Goal: Task Accomplishment & Management: Complete application form

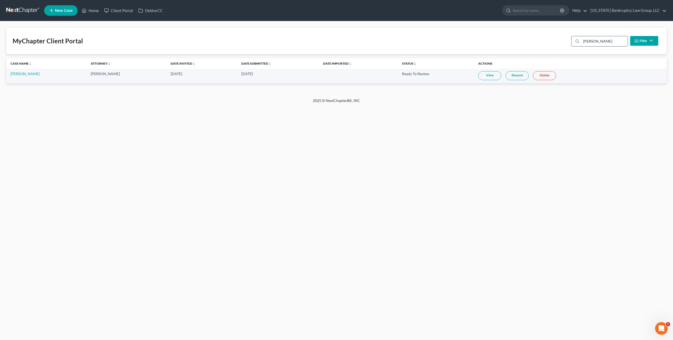
click at [585, 41] on input "[PERSON_NAME]" at bounding box center [604, 41] width 47 height 10
type input "[PERSON_NAME]"
click at [518, 75] on link "Resend" at bounding box center [520, 75] width 23 height 9
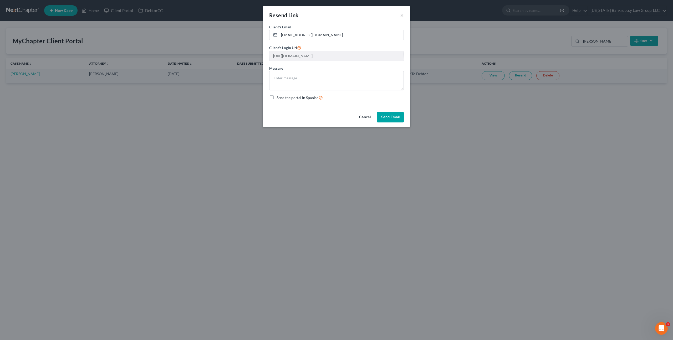
click at [398, 116] on button "Send Email" at bounding box center [390, 117] width 27 height 11
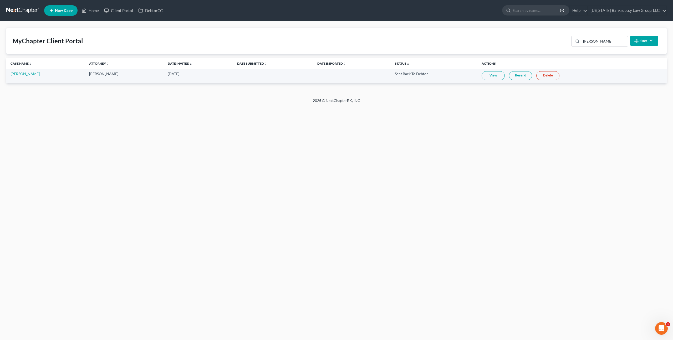
click at [57, 8] on link "New Case" at bounding box center [60, 10] width 33 height 11
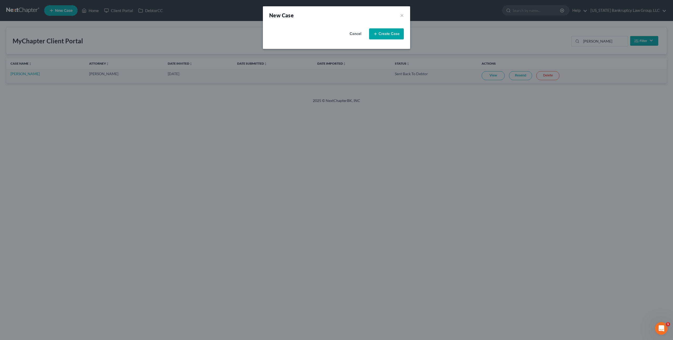
select select "11"
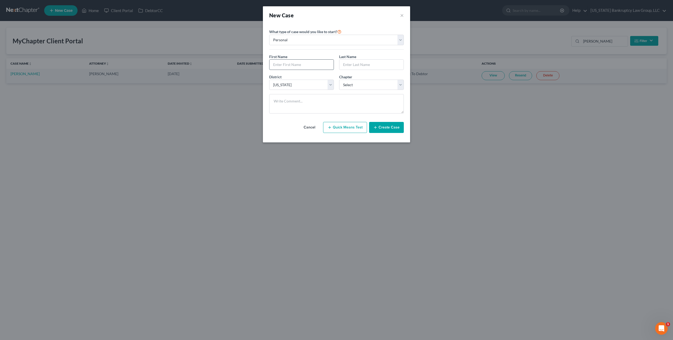
click at [305, 63] on input "text" at bounding box center [301, 65] width 64 height 10
type input "[PERSON_NAME]"
click at [357, 85] on select "Select 7 11 12 13" at bounding box center [371, 85] width 65 height 11
select select "0"
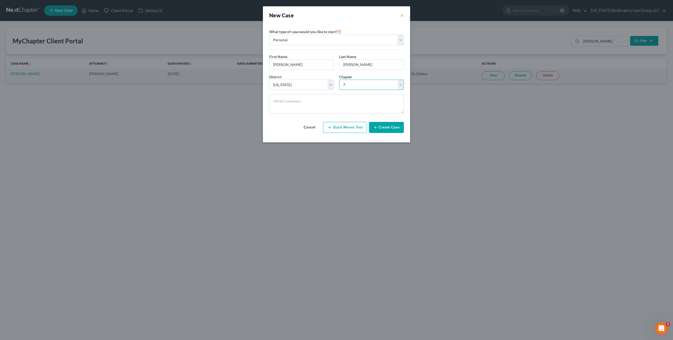
click at [339, 80] on select "Select 7 11 12 13" at bounding box center [371, 85] width 65 height 11
click at [380, 129] on button "Create Case" at bounding box center [386, 127] width 35 height 11
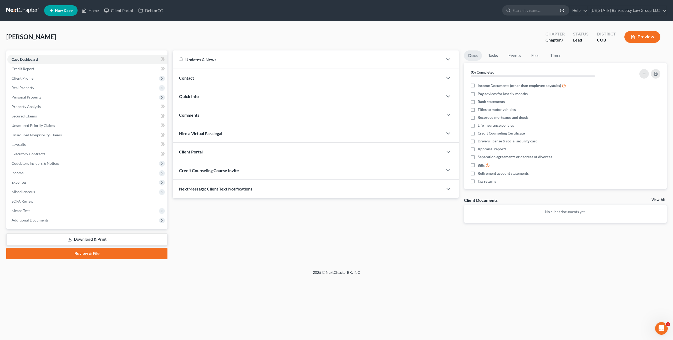
click at [212, 149] on div "Client Portal" at bounding box center [308, 152] width 270 height 18
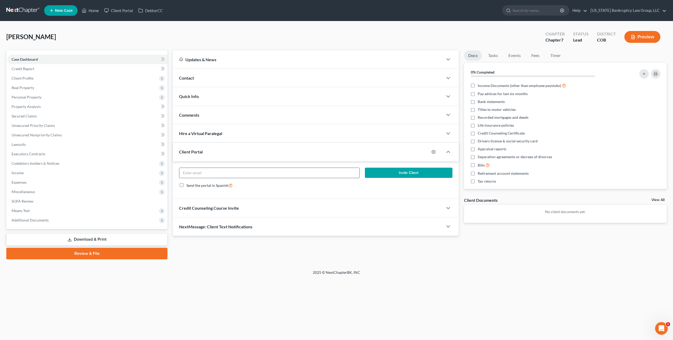
click at [223, 172] on input "email" at bounding box center [269, 173] width 180 height 10
paste input "[EMAIL_ADDRESS][DOMAIN_NAME]"
type input "[EMAIL_ADDRESS][DOMAIN_NAME]"
click at [372, 171] on button "Invite Client" at bounding box center [408, 173] width 87 height 11
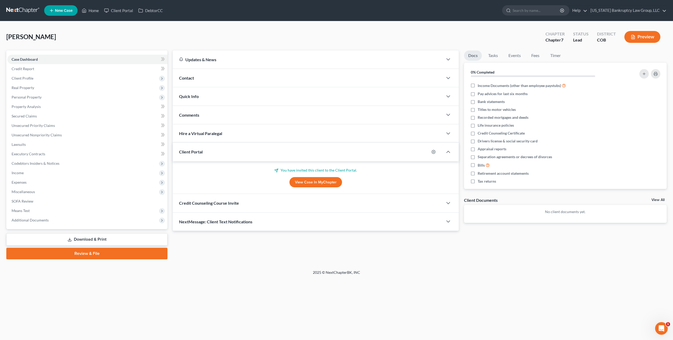
click at [224, 204] on span "Credit Counseling Course Invite" at bounding box center [209, 202] width 60 height 5
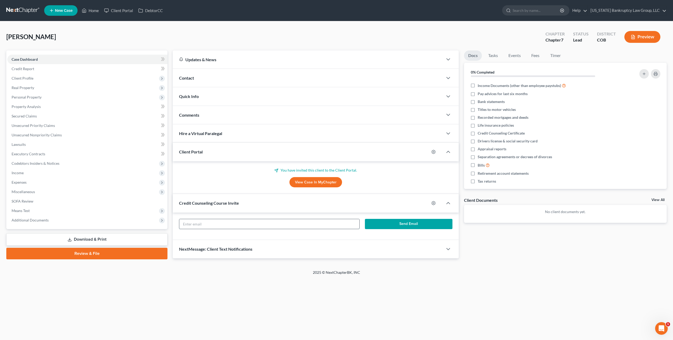
click at [234, 225] on input "text" at bounding box center [269, 224] width 180 height 10
paste input "[EMAIL_ADDRESS][DOMAIN_NAME]"
type input "[EMAIL_ADDRESS][DOMAIN_NAME]"
click at [378, 223] on button "Send Email" at bounding box center [408, 224] width 87 height 11
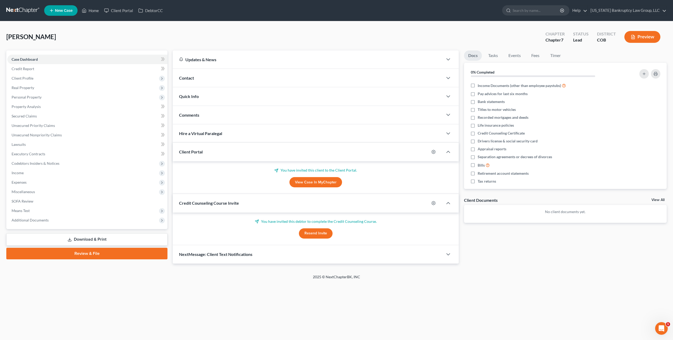
click at [57, 11] on span "New Case" at bounding box center [64, 11] width 18 height 4
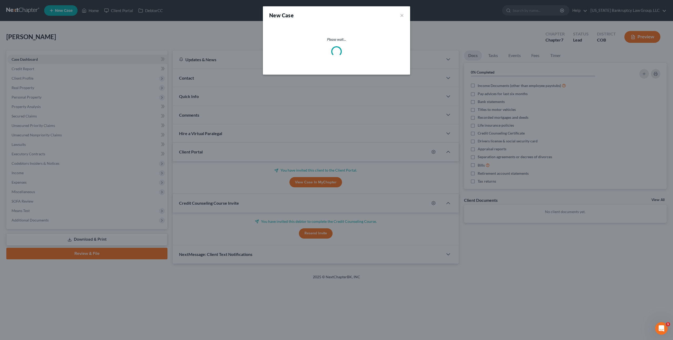
select select "11"
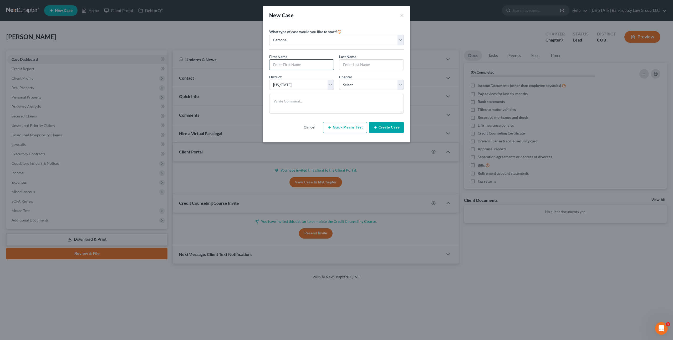
click at [289, 64] on input "text" at bounding box center [301, 65] width 64 height 10
type input "[PERSON_NAME]"
click at [358, 84] on select "Select 7 11 12 13" at bounding box center [371, 85] width 65 height 11
select select "0"
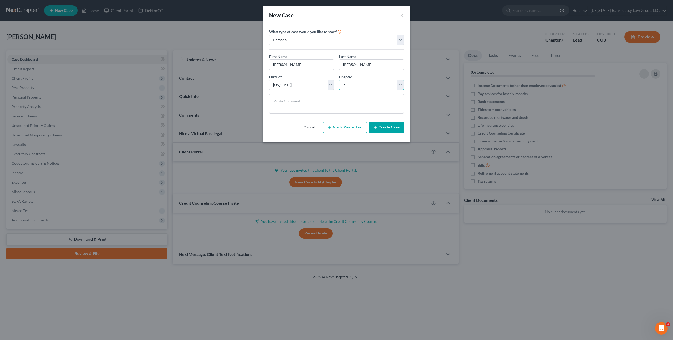
click at [339, 80] on select "Select 7 11 12 13" at bounding box center [371, 85] width 65 height 11
click at [384, 127] on button "Create Case" at bounding box center [386, 127] width 35 height 11
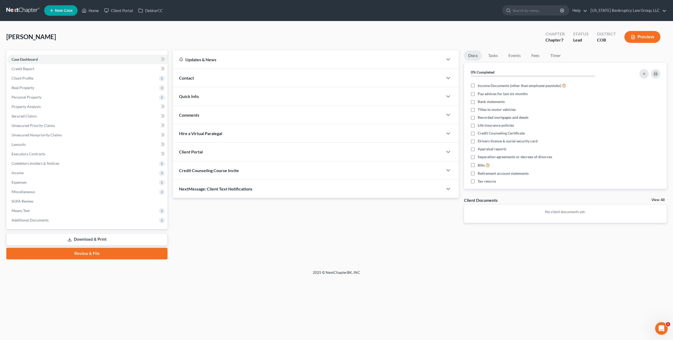
click at [207, 152] on div "Client Portal" at bounding box center [308, 152] width 270 height 18
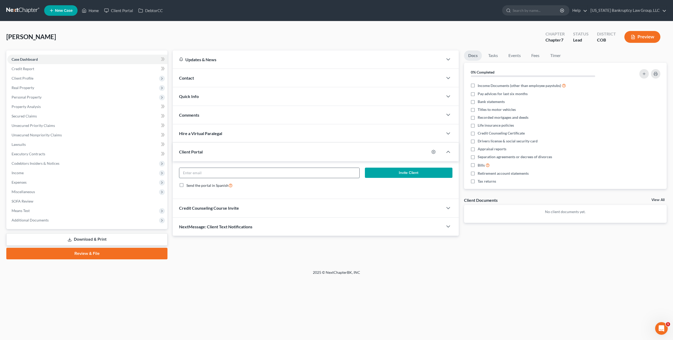
click at [214, 173] on input "email" at bounding box center [269, 173] width 180 height 10
paste input "[EMAIL_ADDRESS][DOMAIN_NAME]"
type input "[EMAIL_ADDRESS][DOMAIN_NAME]"
click at [371, 172] on button "Invite Client" at bounding box center [408, 173] width 87 height 11
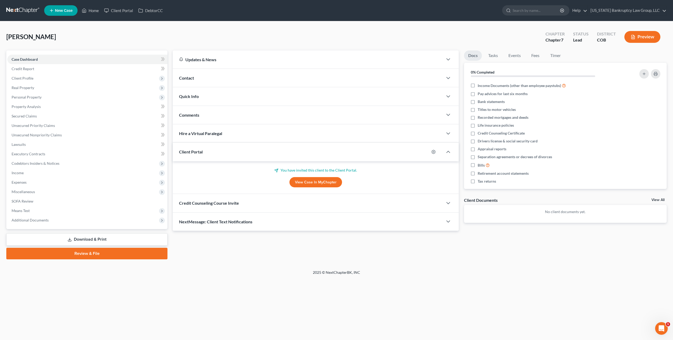
click at [275, 200] on div "Credit Counseling Course Invite" at bounding box center [308, 203] width 270 height 18
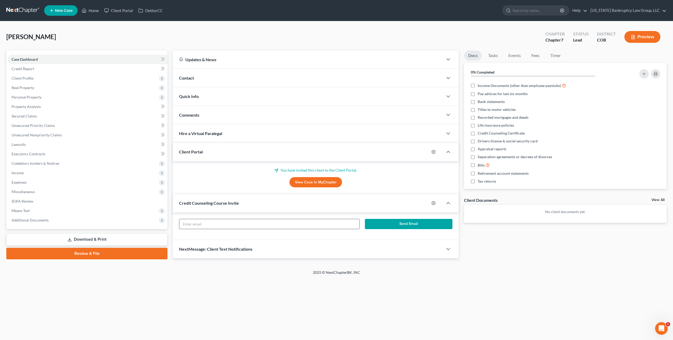
click at [272, 224] on input "text" at bounding box center [269, 224] width 180 height 10
paste input "[EMAIL_ADDRESS][DOMAIN_NAME]"
type input "[EMAIL_ADDRESS][DOMAIN_NAME]"
click at [375, 223] on button "Send Email" at bounding box center [408, 224] width 87 height 11
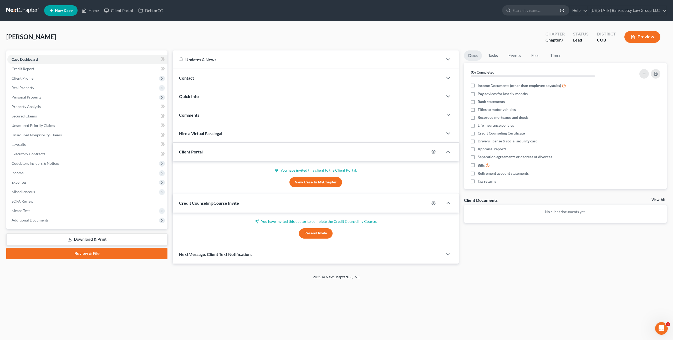
click at [65, 13] on span "New Case" at bounding box center [64, 11] width 18 height 4
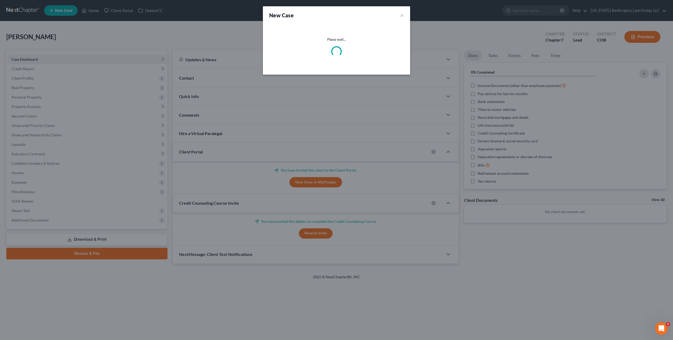
select select "11"
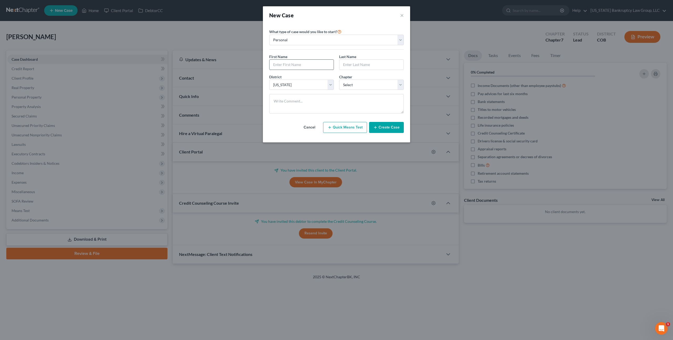
click at [293, 64] on input "text" at bounding box center [301, 65] width 64 height 10
type input "[PERSON_NAME]"
click at [344, 85] on select "Select 7 11 12 13" at bounding box center [371, 85] width 65 height 11
select select "0"
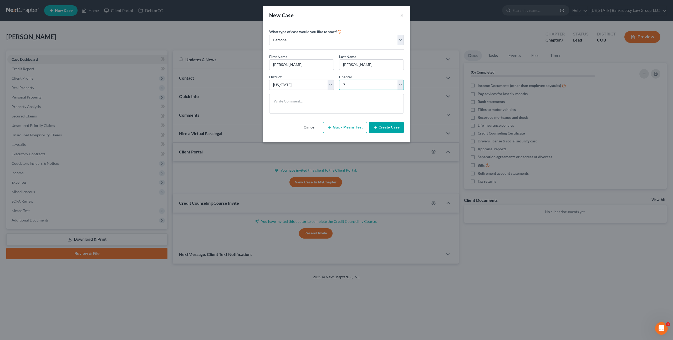
click at [339, 80] on select "Select 7 11 12 13" at bounding box center [371, 85] width 65 height 11
click at [380, 126] on button "Create Case" at bounding box center [386, 127] width 35 height 11
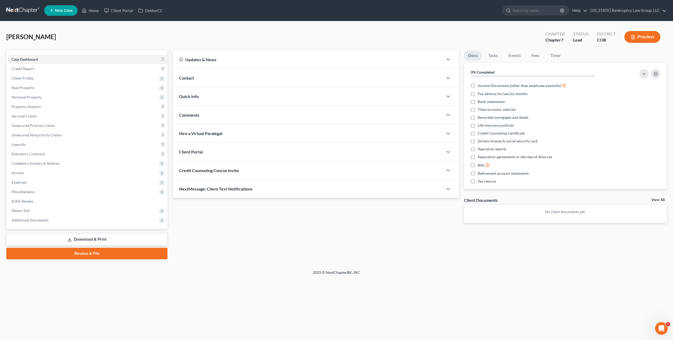
click at [221, 153] on div "Client Portal" at bounding box center [308, 152] width 270 height 18
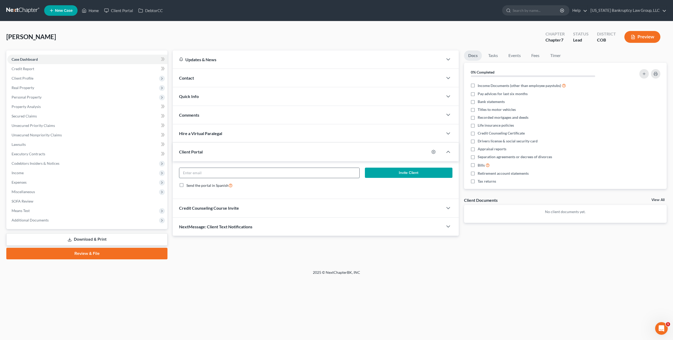
click at [230, 172] on input "email" at bounding box center [269, 173] width 180 height 10
click at [216, 173] on input "email" at bounding box center [269, 173] width 180 height 10
paste input "[PERSON_NAME][EMAIL_ADDRESS][PERSON_NAME][DOMAIN_NAME]"
type input "[PERSON_NAME][EMAIL_ADDRESS][PERSON_NAME][DOMAIN_NAME]"
click at [393, 169] on button "Invite Client" at bounding box center [408, 173] width 87 height 11
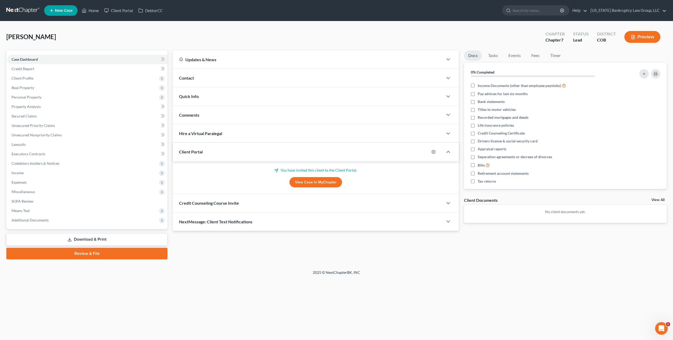
click at [266, 202] on div "Credit Counseling Course Invite" at bounding box center [308, 203] width 270 height 18
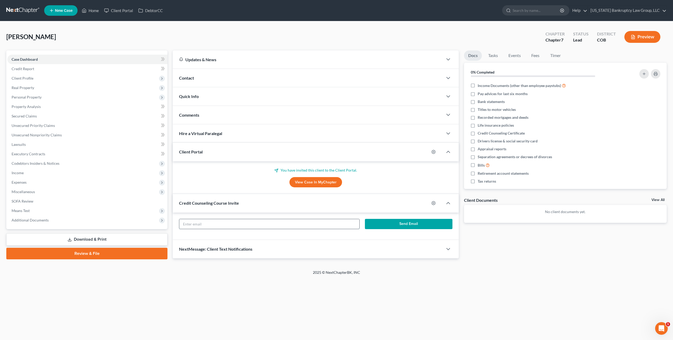
click at [265, 224] on input "text" at bounding box center [269, 224] width 180 height 10
paste input "[PERSON_NAME][EMAIL_ADDRESS][PERSON_NAME][DOMAIN_NAME]"
type input "[PERSON_NAME][EMAIL_ADDRESS][PERSON_NAME][DOMAIN_NAME]"
click at [390, 223] on button "Send Email" at bounding box center [408, 224] width 87 height 11
